Goal: Navigation & Orientation: Find specific page/section

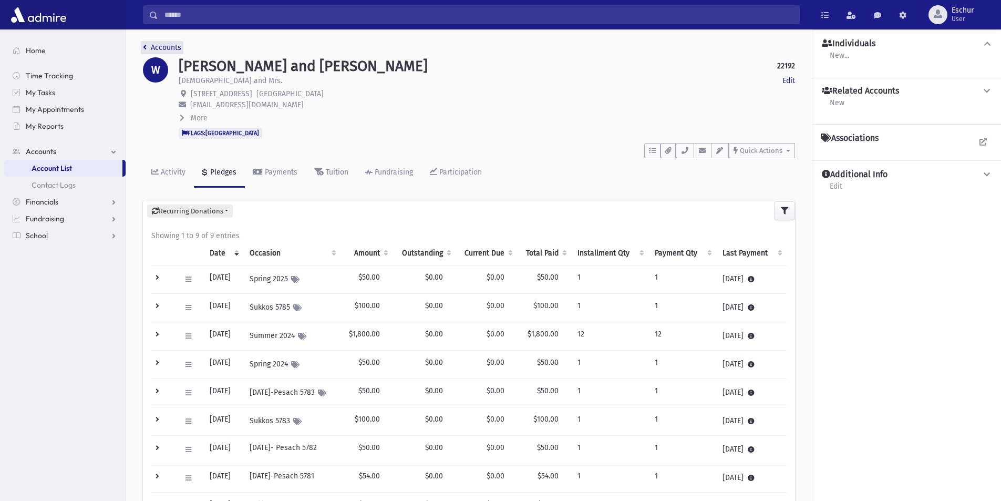
click at [157, 46] on link "Accounts" at bounding box center [162, 47] width 38 height 9
click at [23, 47] on link "Home" at bounding box center [64, 50] width 121 height 17
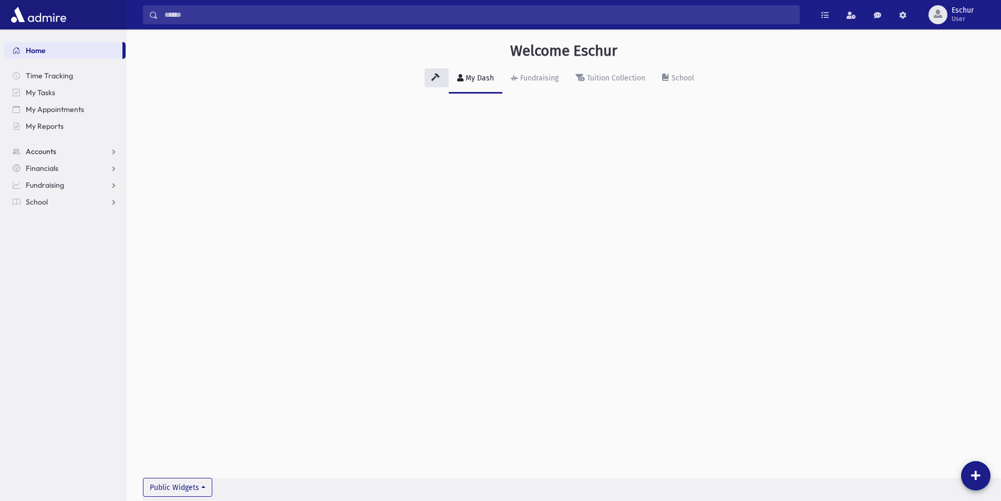
click at [41, 159] on link "Accounts" at bounding box center [64, 151] width 121 height 17
click at [46, 150] on span "Accounts" at bounding box center [41, 151] width 30 height 9
click at [48, 148] on span "Accounts" at bounding box center [41, 151] width 30 height 9
click at [49, 160] on link "Account List" at bounding box center [64, 168] width 121 height 17
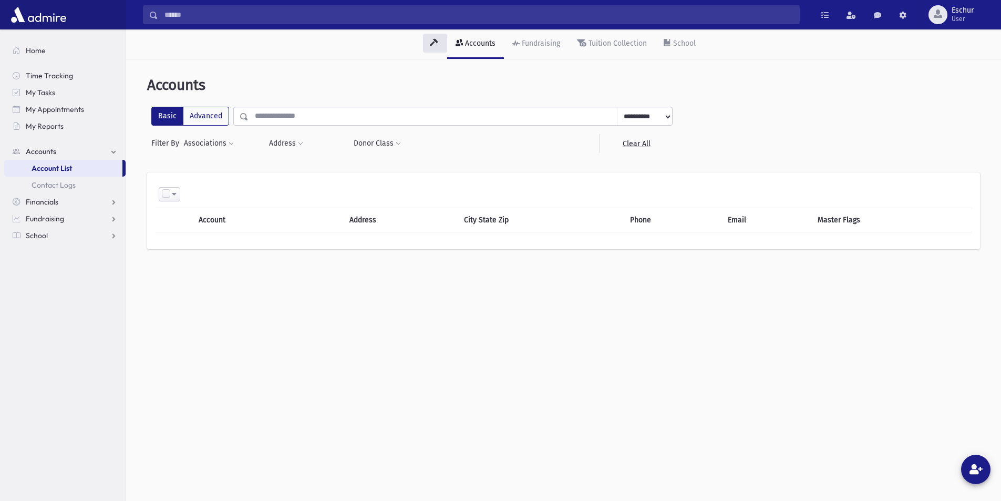
click at [335, 119] on input "text" at bounding box center [432, 116] width 369 height 19
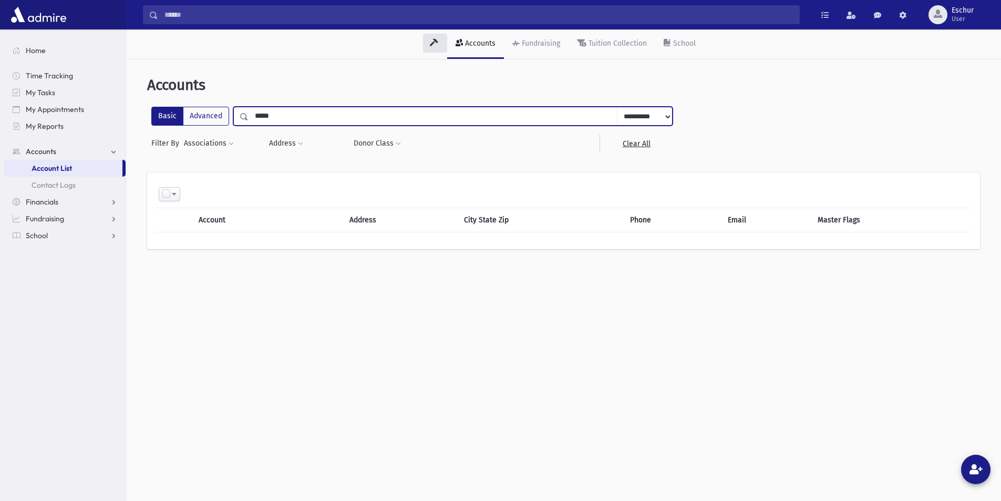
type input "*****"
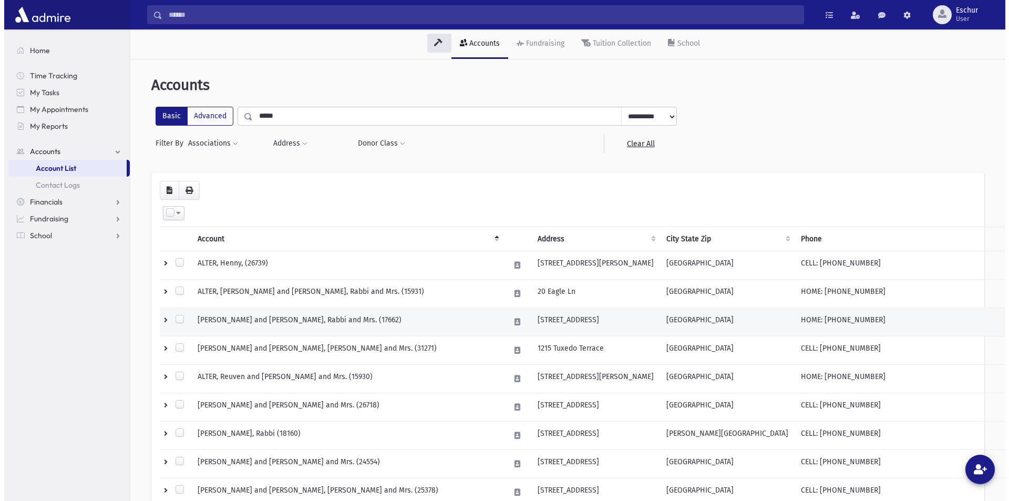
scroll to position [53, 0]
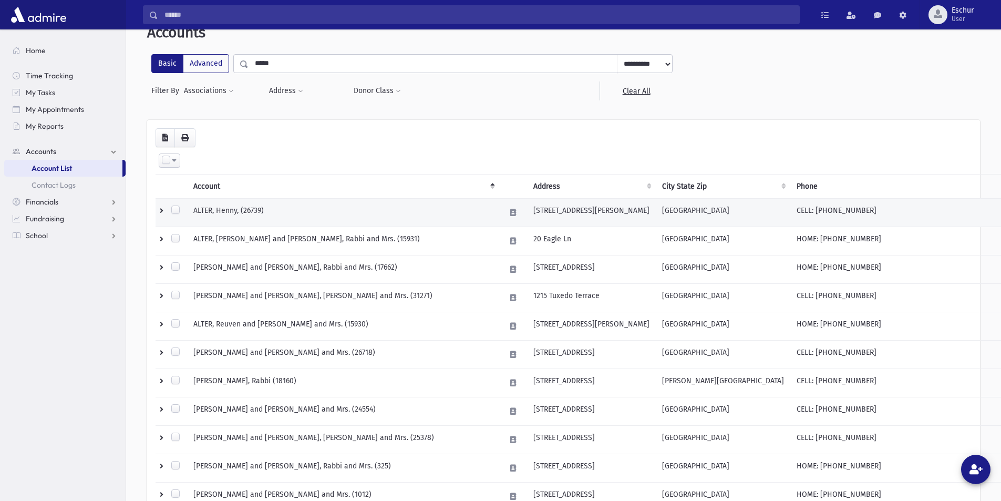
click at [236, 208] on td "ALTER, Henny, (26739)" at bounding box center [343, 213] width 312 height 28
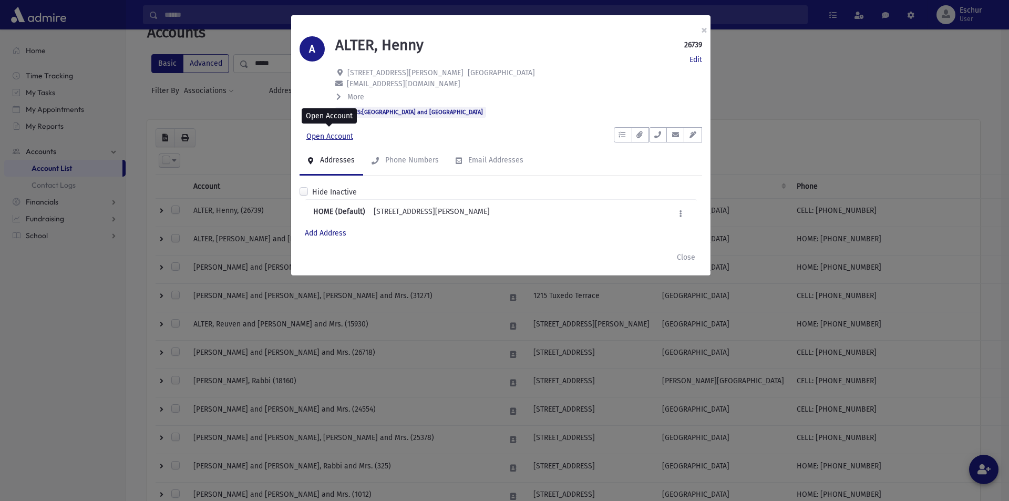
click at [317, 140] on link "Open Account" at bounding box center [329, 136] width 60 height 19
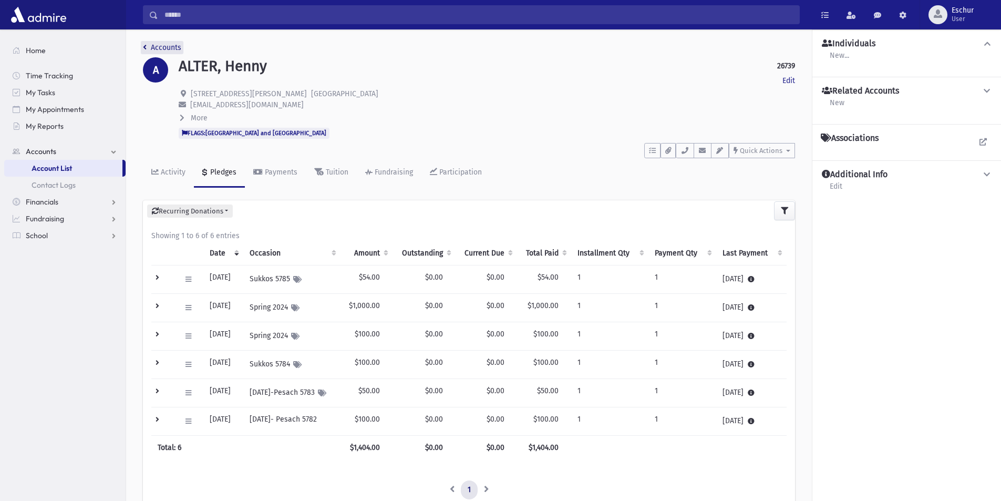
click at [148, 44] on link "Accounts" at bounding box center [162, 47] width 38 height 9
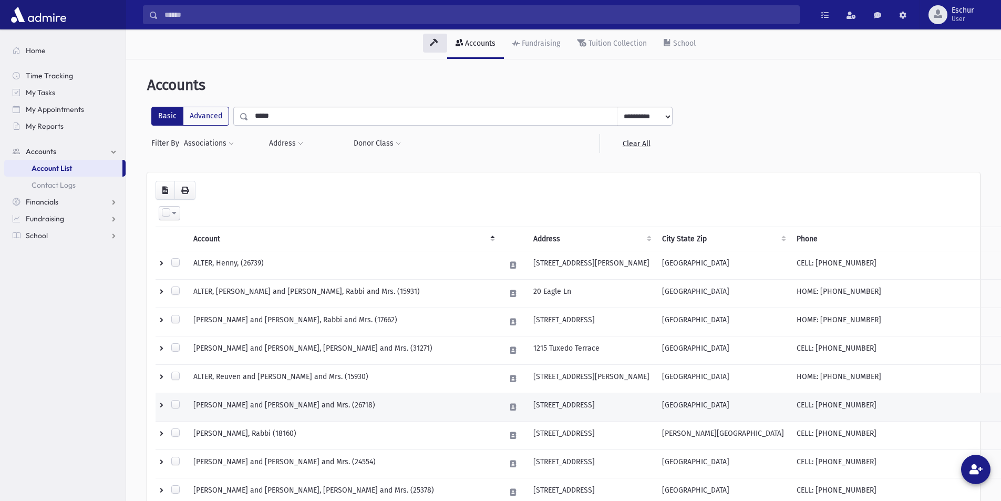
click at [242, 407] on td "[PERSON_NAME] and [PERSON_NAME] and Mrs. (26718)" at bounding box center [343, 407] width 312 height 28
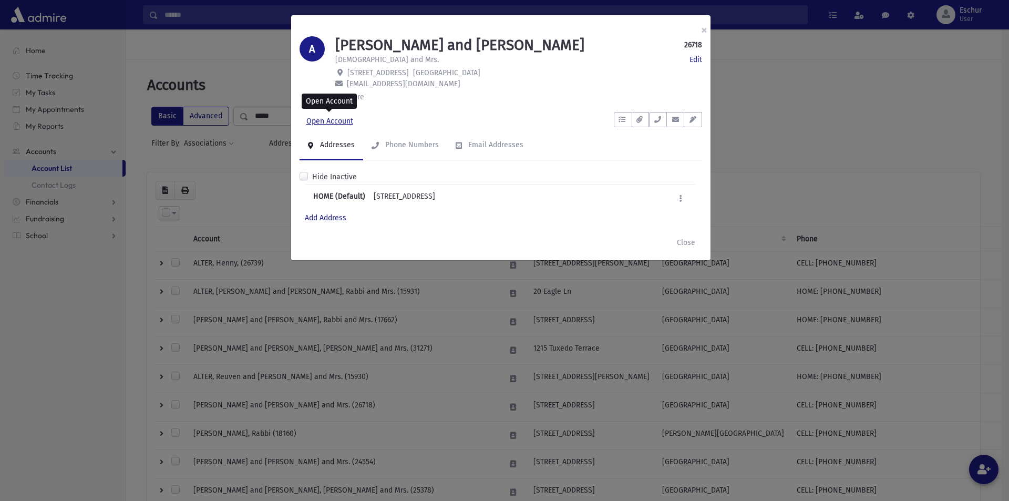
click at [327, 122] on link "Open Account" at bounding box center [329, 121] width 60 height 19
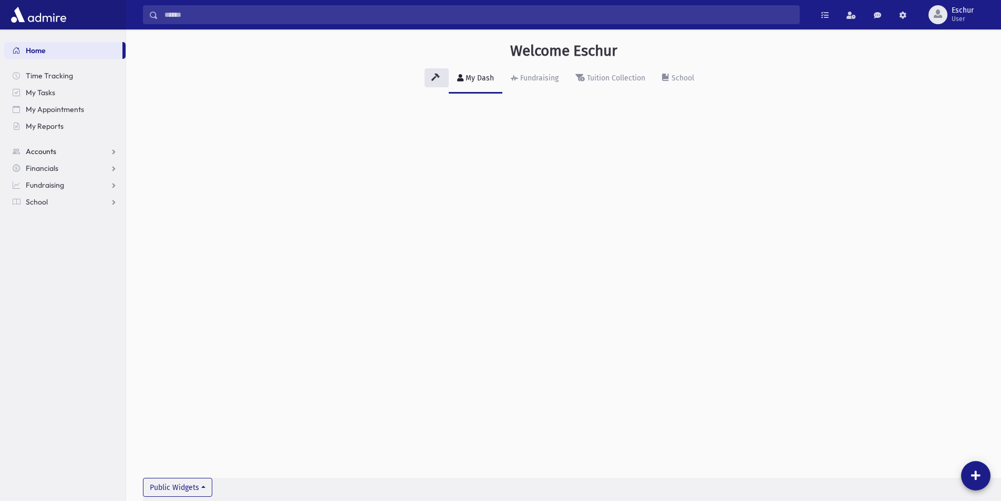
click at [39, 151] on span "Accounts" at bounding box center [41, 151] width 30 height 9
click at [58, 170] on span "Account List" at bounding box center [52, 167] width 40 height 9
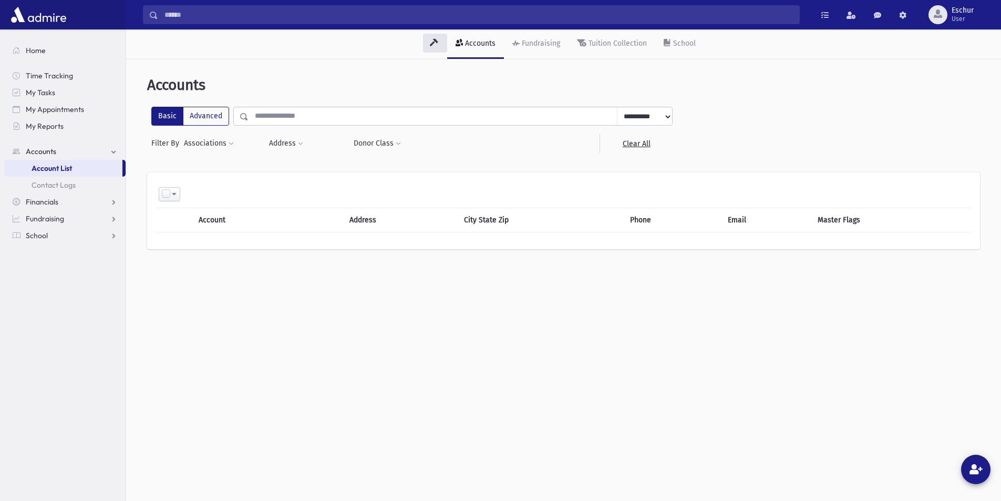
click at [319, 119] on input "text" at bounding box center [432, 116] width 369 height 19
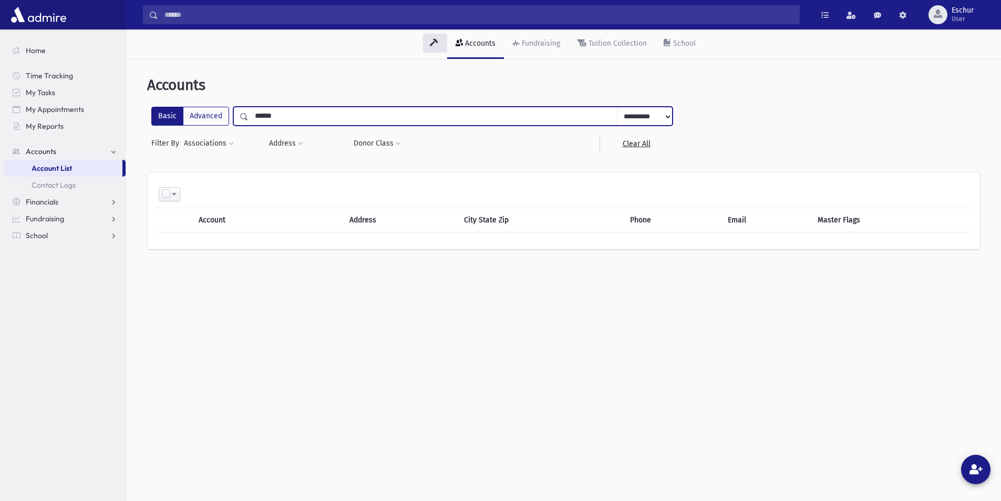
type input "******"
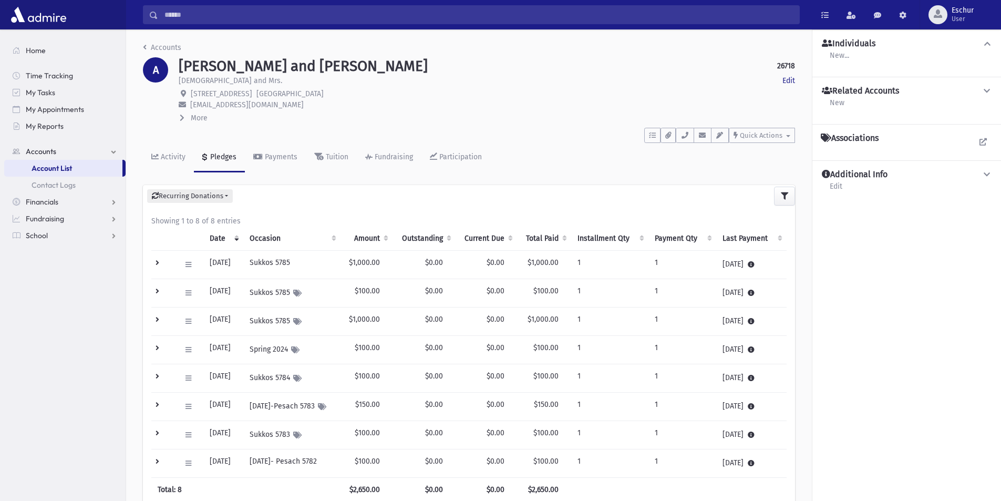
click at [163, 40] on div "Accounts A [PERSON_NAME] and [PERSON_NAME] 26718 Edit [PERSON_NAME] and Mrs. Ed…" at bounding box center [468, 314] width 685 height 571
click at [163, 45] on link "Accounts" at bounding box center [162, 47] width 38 height 9
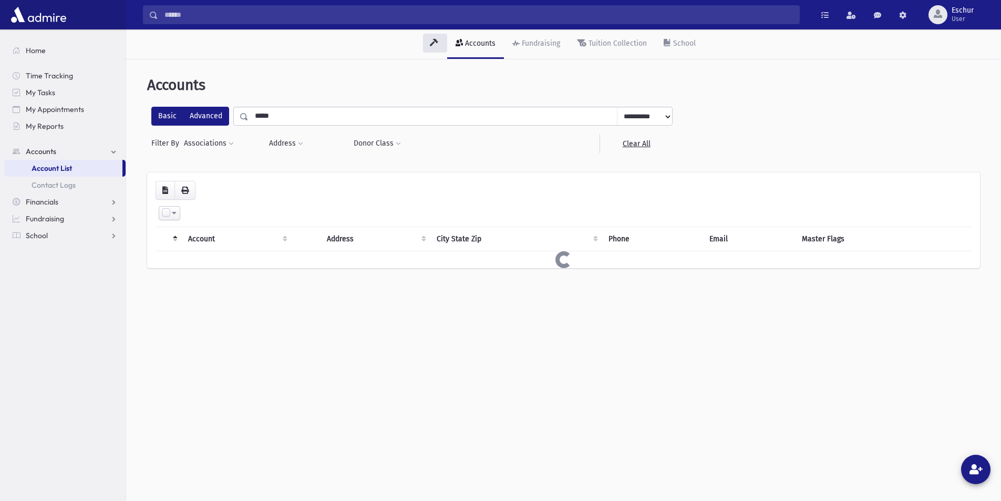
drag, startPoint x: 297, startPoint y: 116, endPoint x: 196, endPoint y: 113, distance: 100.9
click at [196, 113] on div "**********" at bounding box center [411, 116] width 521 height 19
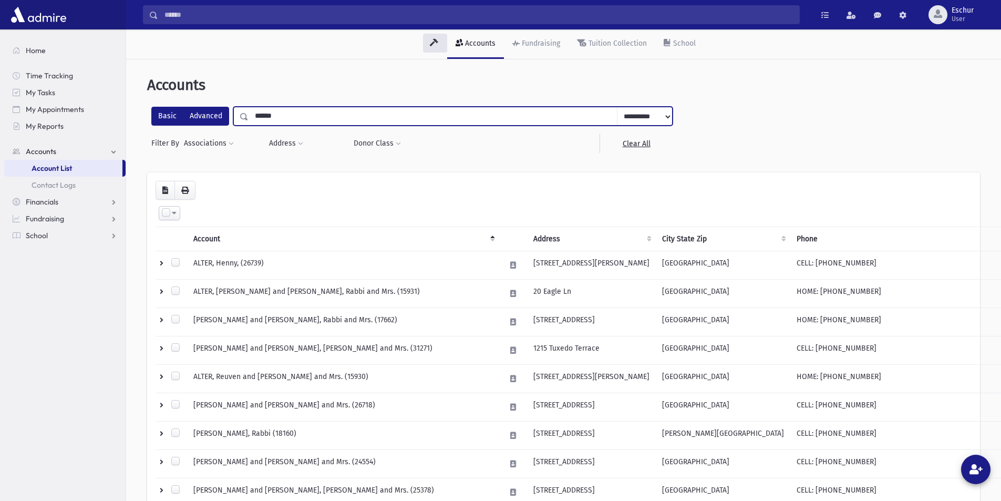
type input "*****"
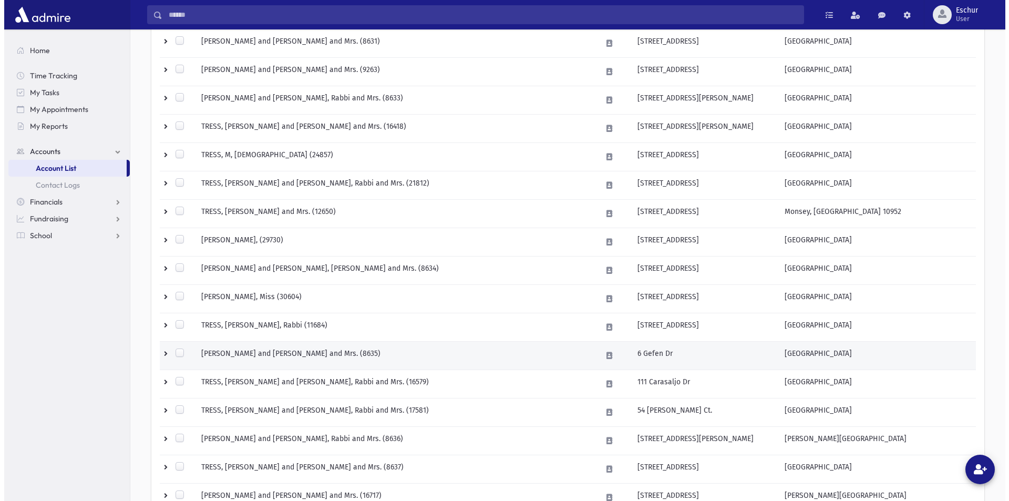
scroll to position [554, 0]
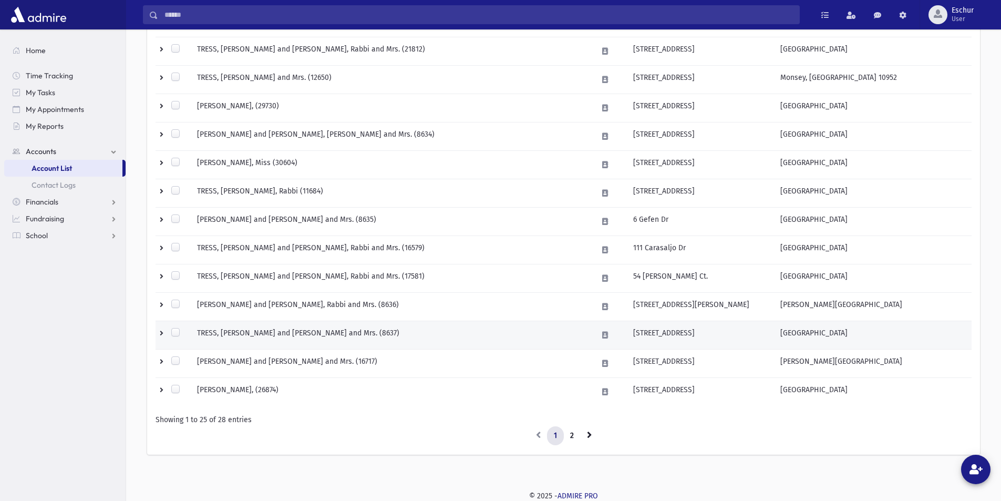
click at [287, 328] on td "TRESS, [PERSON_NAME] and [PERSON_NAME] and Mrs. (8637)" at bounding box center [391, 335] width 400 height 28
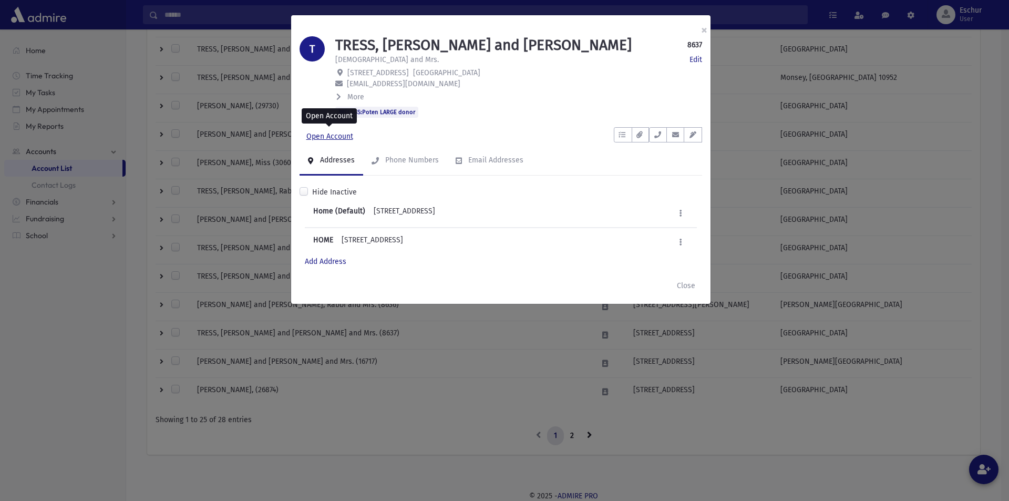
click at [319, 137] on link "Open Account" at bounding box center [329, 136] width 60 height 19
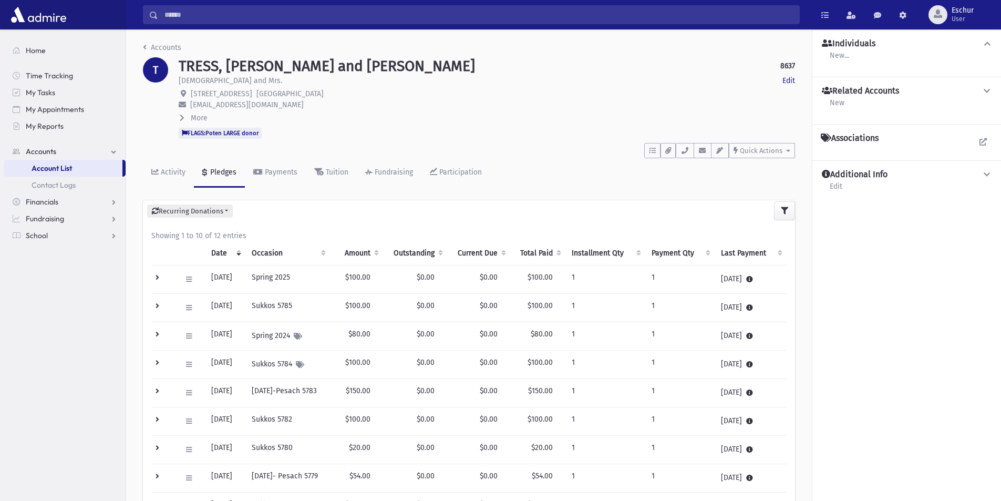
click at [165, 42] on li "Accounts" at bounding box center [162, 47] width 38 height 11
click at [164, 43] on link "Accounts" at bounding box center [162, 47] width 38 height 9
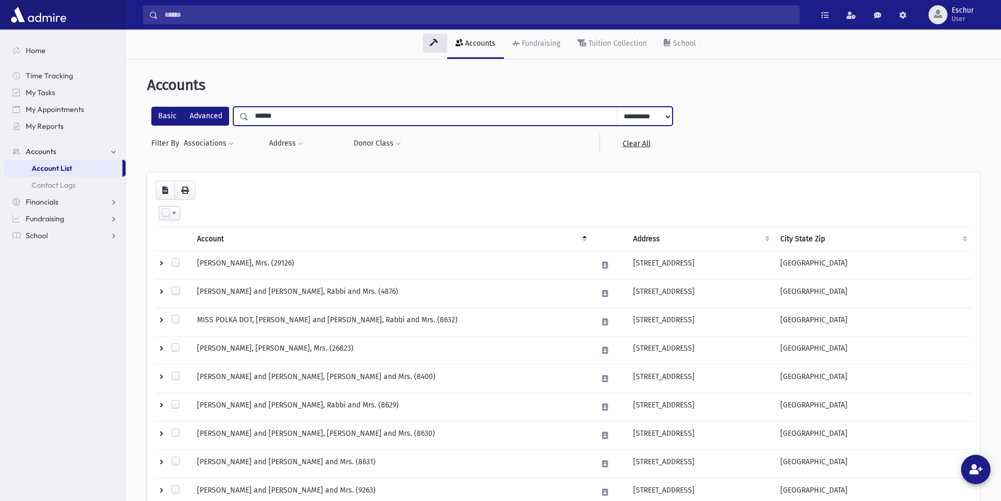
drag, startPoint x: 314, startPoint y: 116, endPoint x: 196, endPoint y: 112, distance: 117.7
click at [196, 112] on div "**********" at bounding box center [411, 116] width 521 height 19
type input "******"
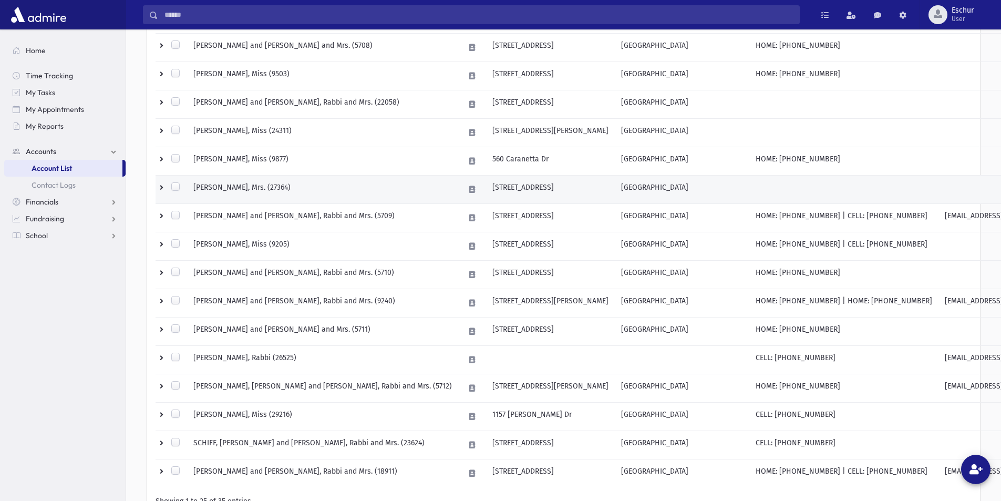
scroll to position [554, 0]
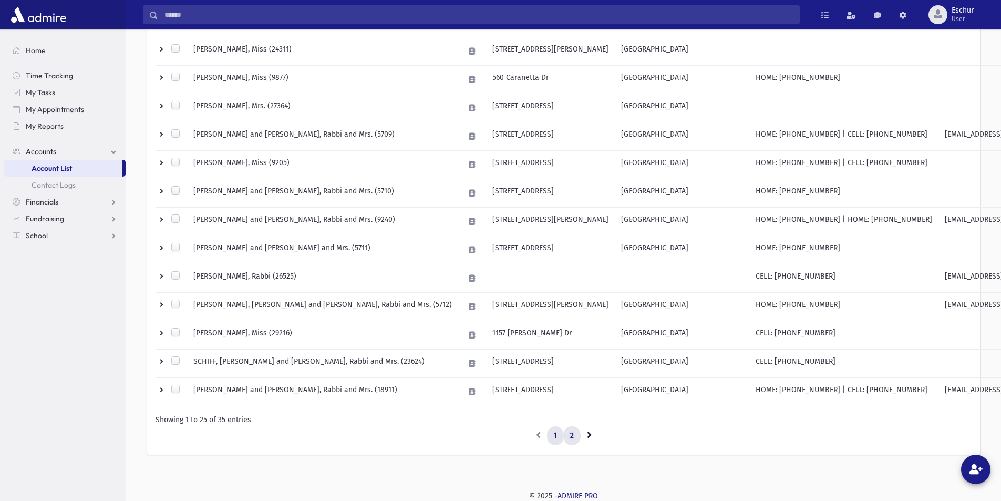
click at [570, 431] on link "2" at bounding box center [571, 435] width 17 height 19
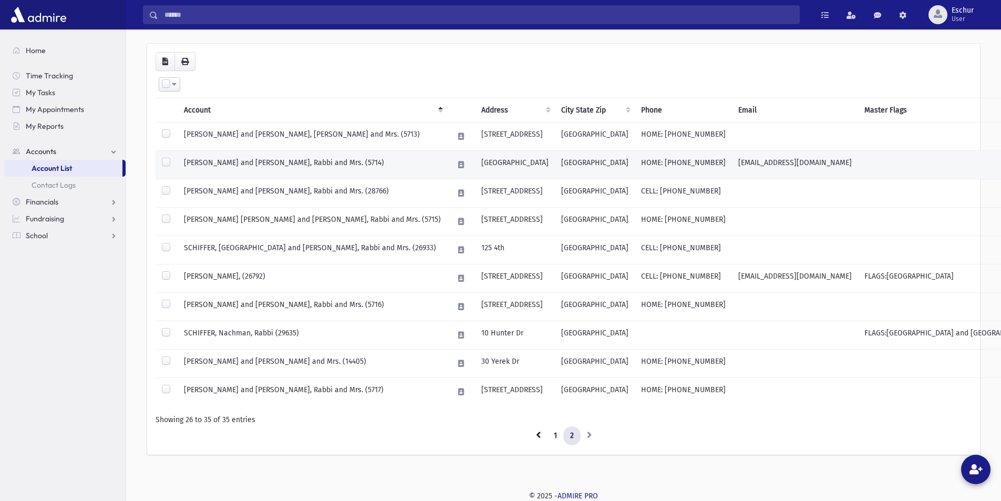
click at [238, 165] on td "[PERSON_NAME] and [PERSON_NAME], Rabbi and Mrs. (5714)" at bounding box center [312, 165] width 269 height 28
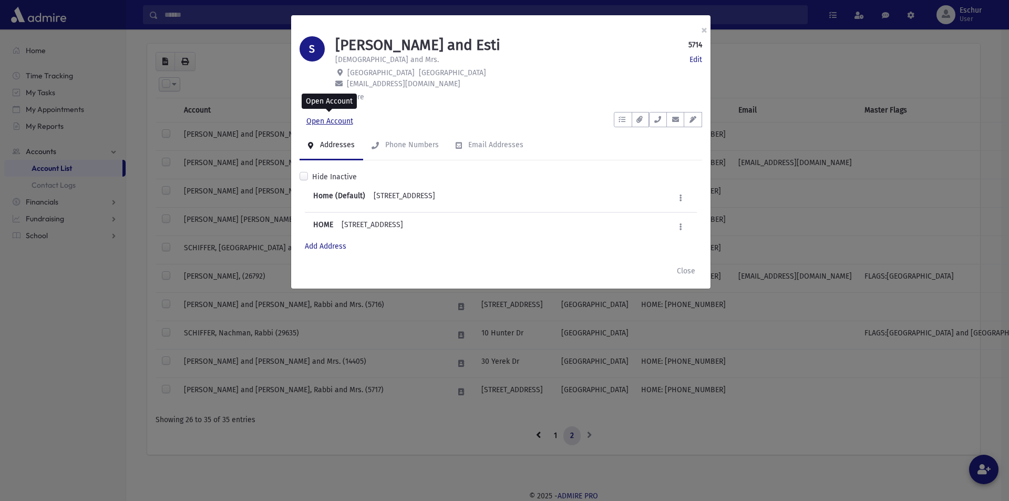
click at [330, 121] on link "Open Account" at bounding box center [329, 121] width 60 height 19
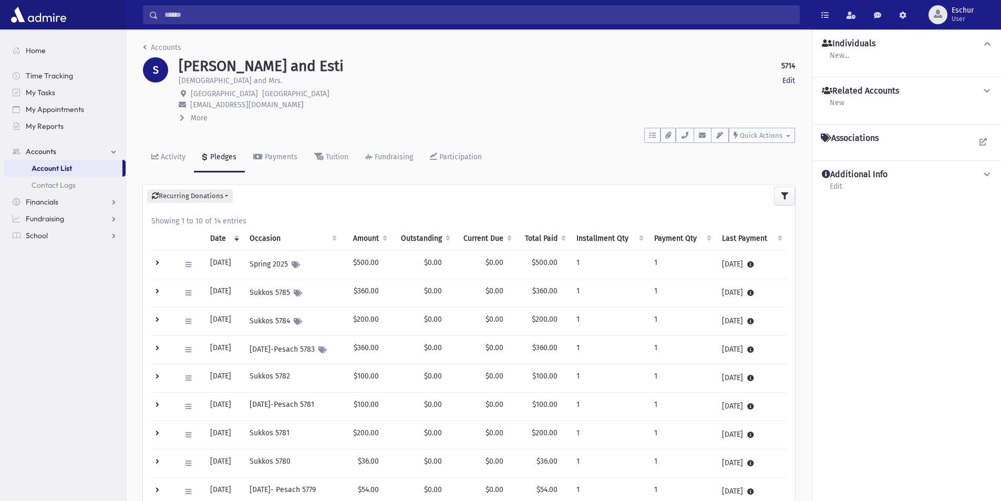
click at [162, 43] on li "Accounts" at bounding box center [162, 47] width 38 height 11
click at [170, 50] on link "Accounts" at bounding box center [162, 47] width 38 height 9
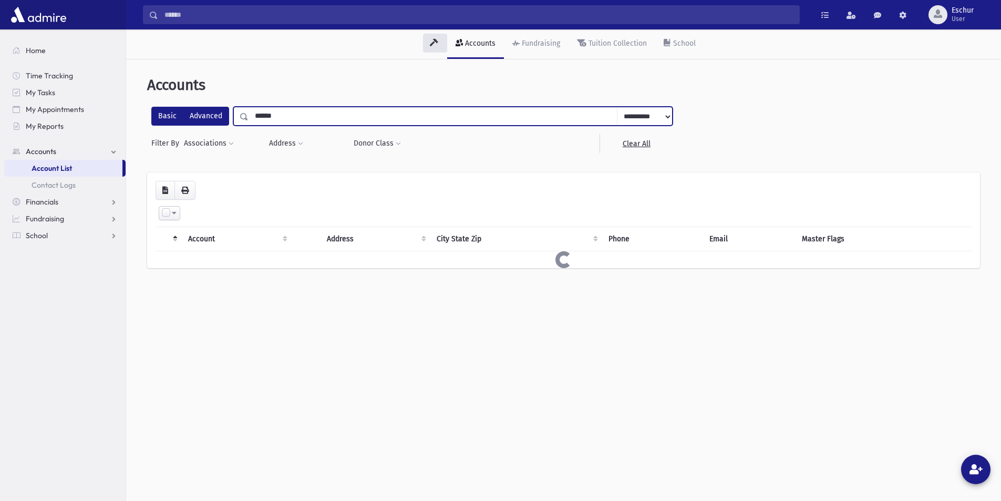
drag, startPoint x: 294, startPoint y: 118, endPoint x: 188, endPoint y: 113, distance: 105.7
click at [189, 113] on div "**********" at bounding box center [411, 116] width 521 height 19
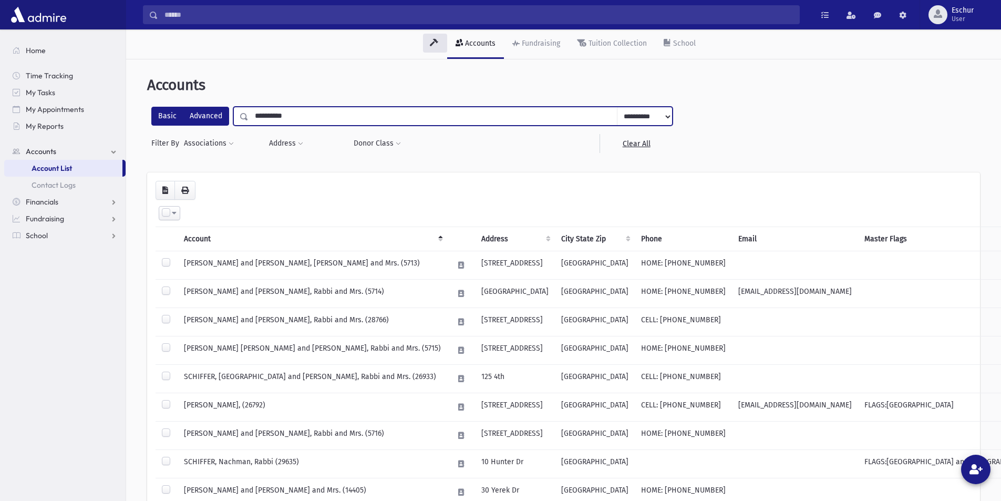
type input "*********"
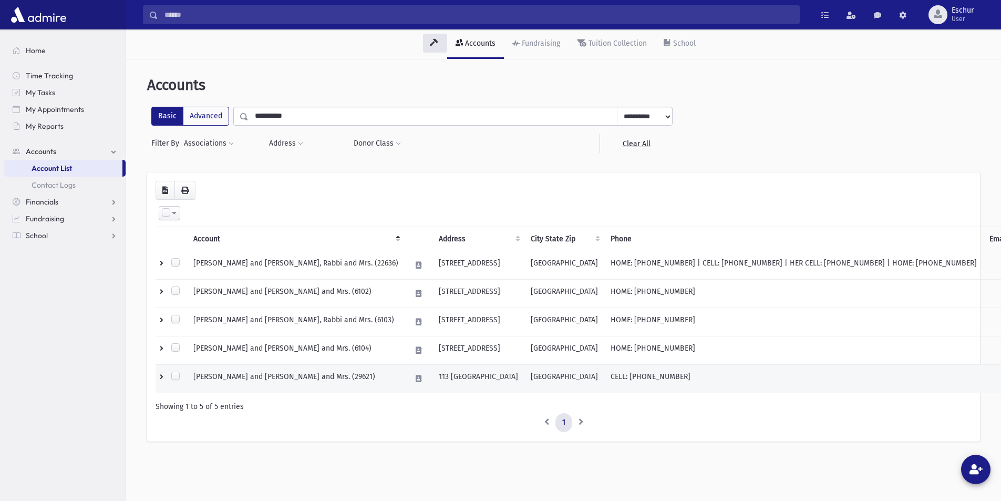
click at [267, 381] on td "JURKANSKY, Yisroel and Aliza, Rabbi and Mrs. (29621)" at bounding box center [295, 379] width 217 height 28
